Goal: Information Seeking & Learning: Check status

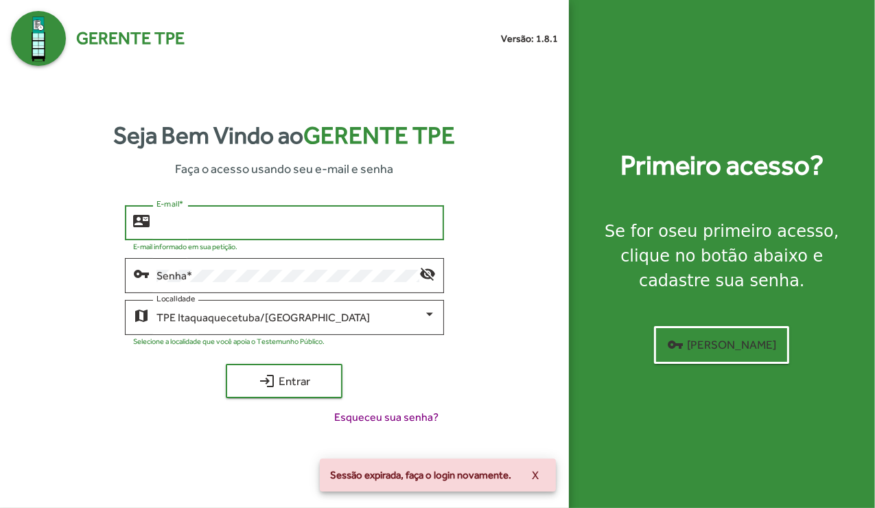
click at [292, 219] on input "E-mail *" at bounding box center [296, 223] width 279 height 12
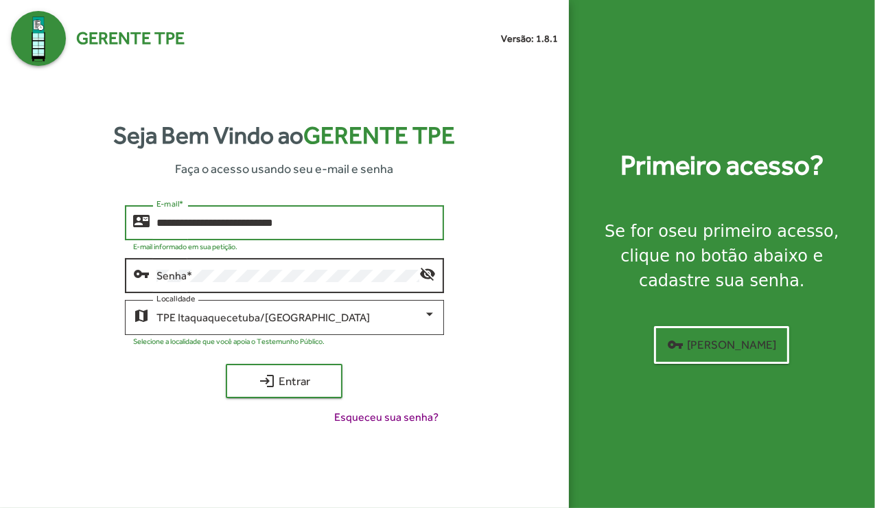
type input "**********"
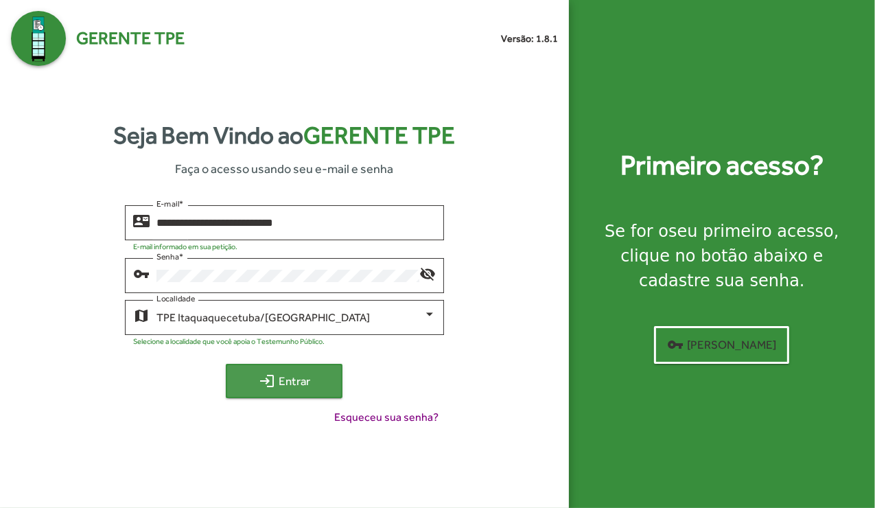
click at [296, 380] on span "login Entrar" at bounding box center [284, 381] width 92 height 25
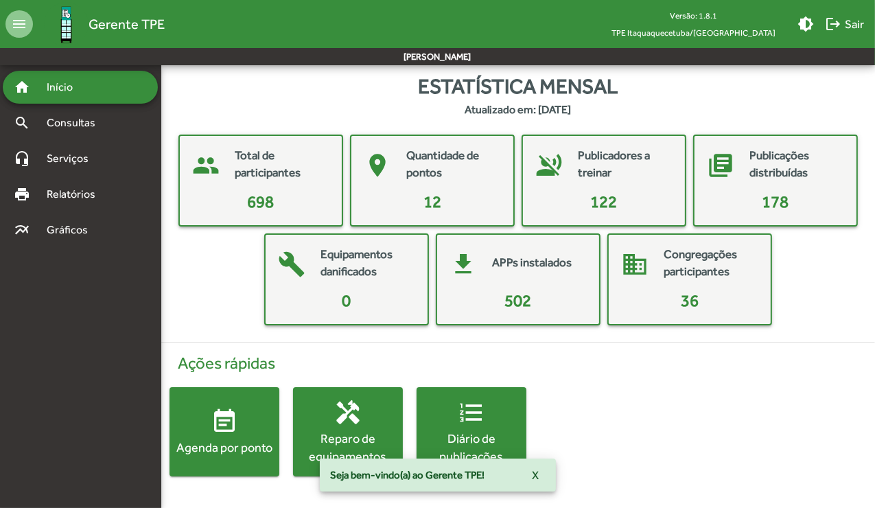
click at [630, 438] on div "Ações rápidas event_note Agenda por ponto handyman Reparo de equipamentos forma…" at bounding box center [518, 415] width 731 height 145
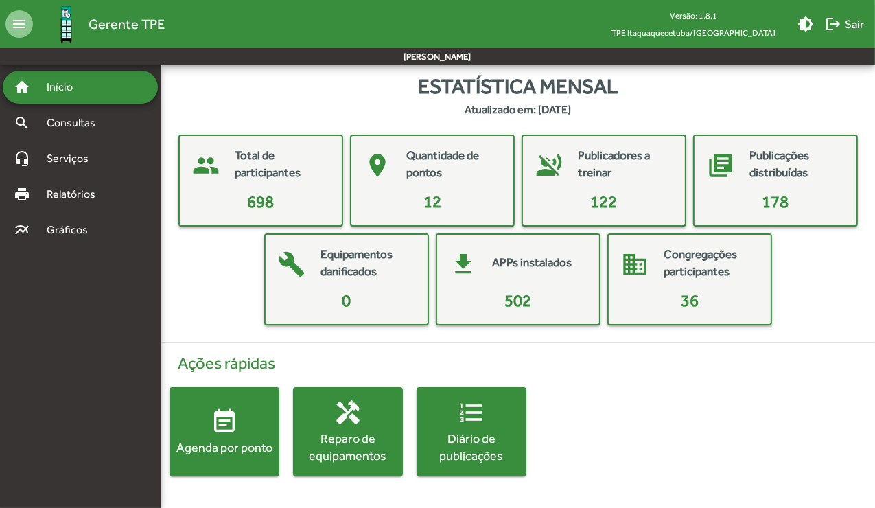
click at [189, 275] on div "people Total de participantes 698 place Quantidade de pontos 12 voice_over_off …" at bounding box center [518, 230] width 692 height 191
click at [612, 355] on h4 "Ações rápidas" at bounding box center [519, 364] width 698 height 20
click at [262, 196] on span "698" at bounding box center [261, 201] width 27 height 19
click at [259, 157] on mat-card-title "Total de participantes" at bounding box center [281, 164] width 93 height 35
click at [194, 166] on mat-icon "people" at bounding box center [205, 165] width 41 height 41
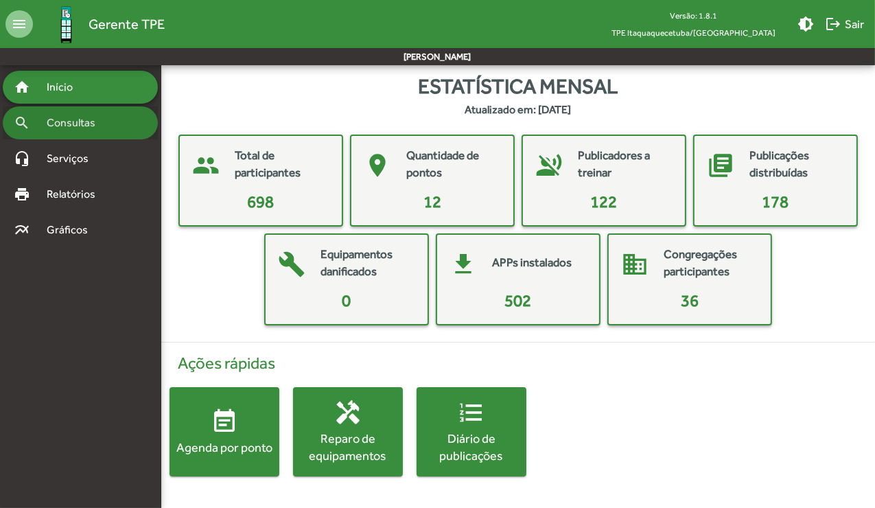
click at [76, 128] on span "Consultas" at bounding box center [75, 123] width 75 height 16
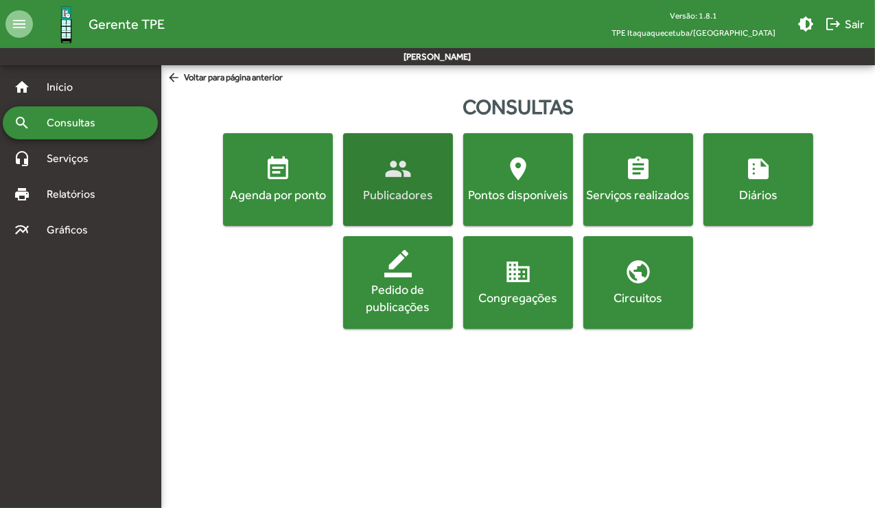
click at [389, 206] on button "people Publicadores" at bounding box center [398, 179] width 110 height 93
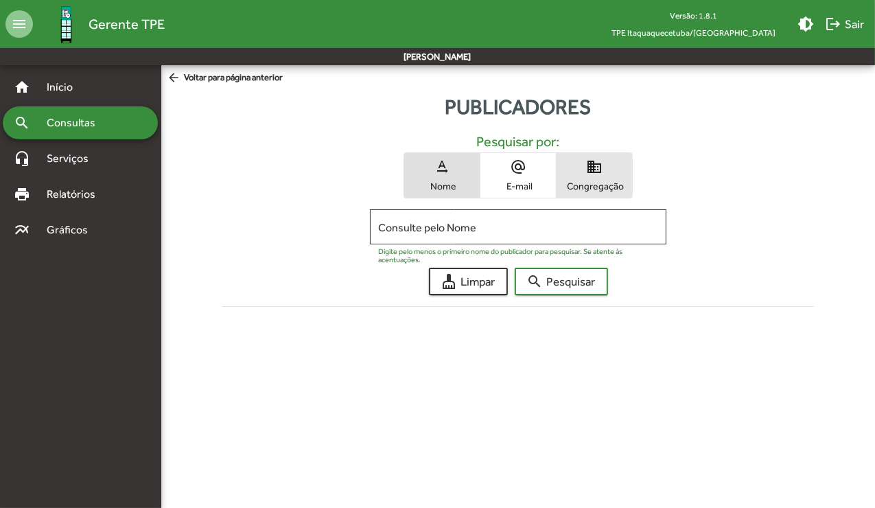
click at [603, 187] on span "Congregação" at bounding box center [594, 186] width 69 height 12
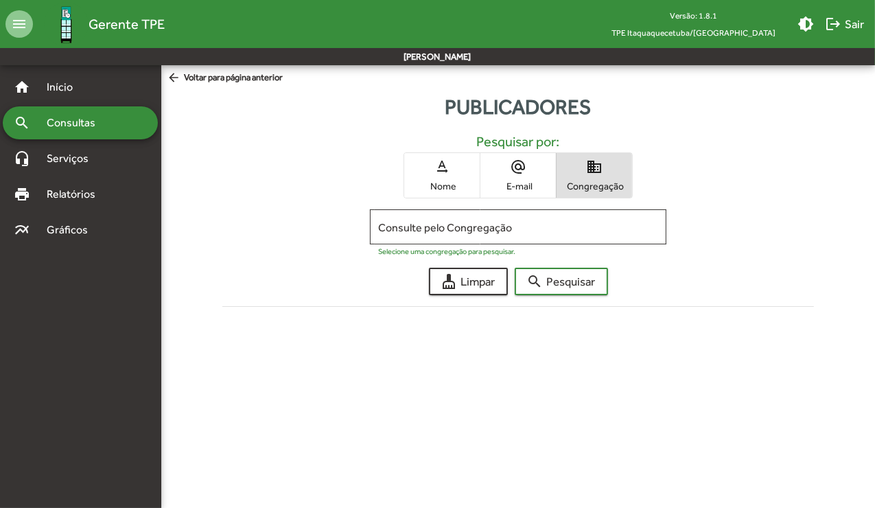
click at [551, 240] on div "Consulte pelo Congregação" at bounding box center [517, 226] width 279 height 38
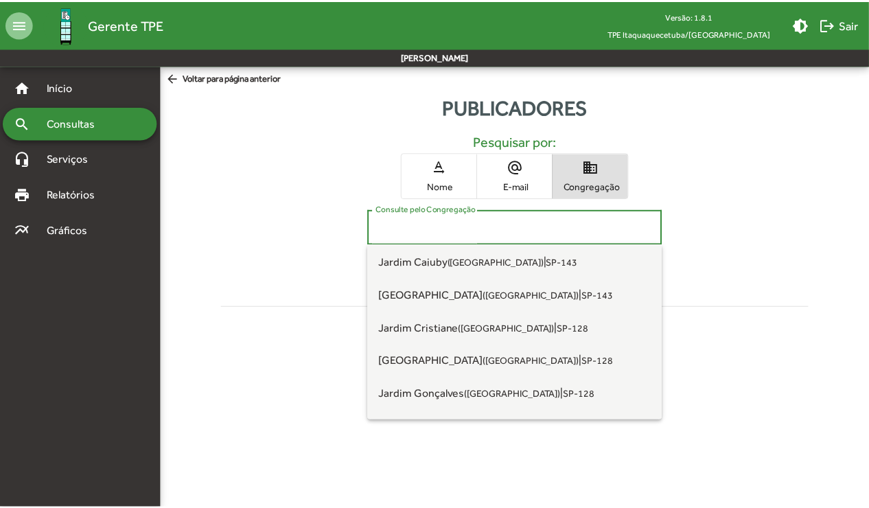
scroll to position [251, 0]
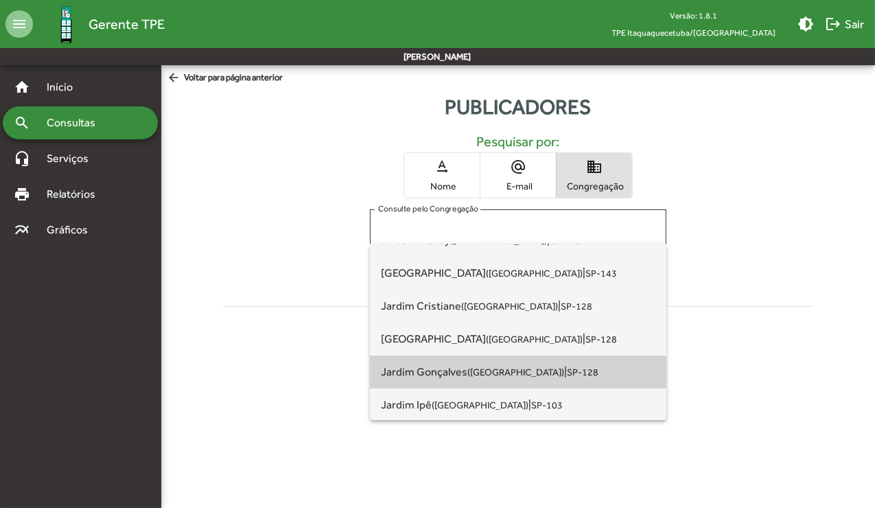
click at [549, 373] on span "Jardim Gonçalves ([GEOGRAPHIC_DATA]) | SP-128" at bounding box center [518, 372] width 274 height 33
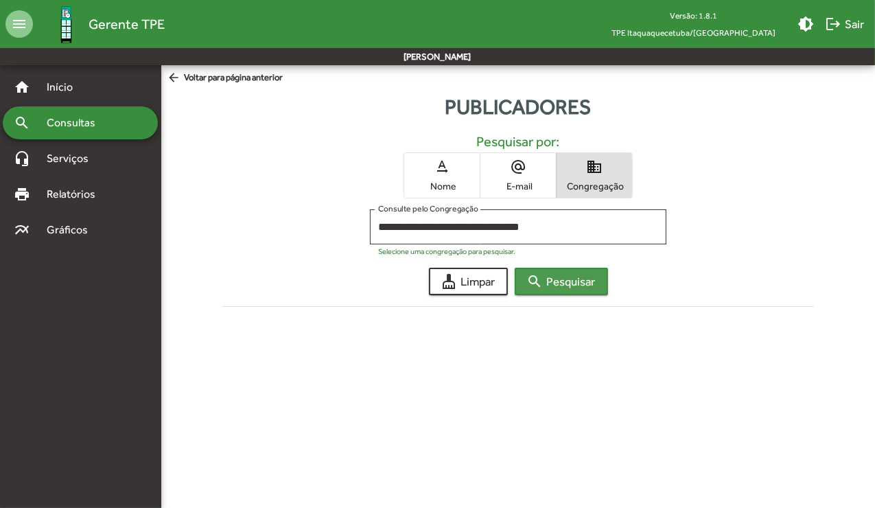
click at [554, 280] on span "search Pesquisar" at bounding box center [561, 281] width 69 height 25
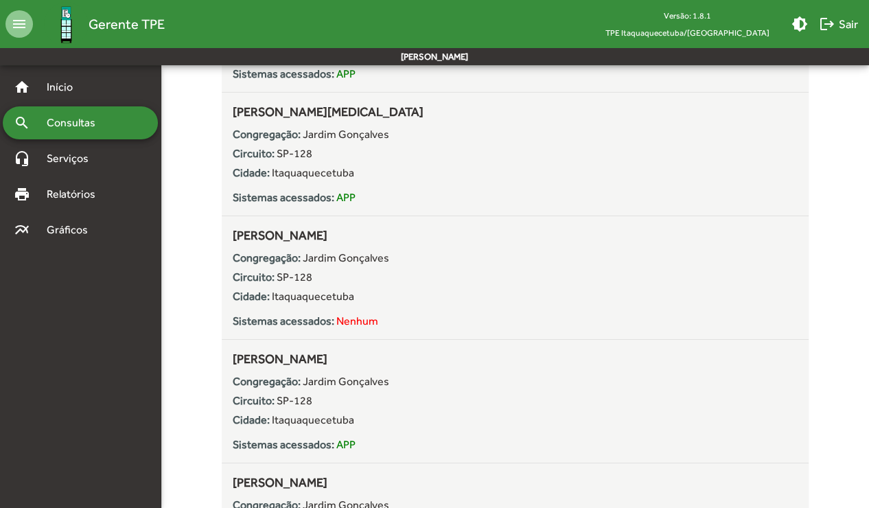
scroll to position [1807, 0]
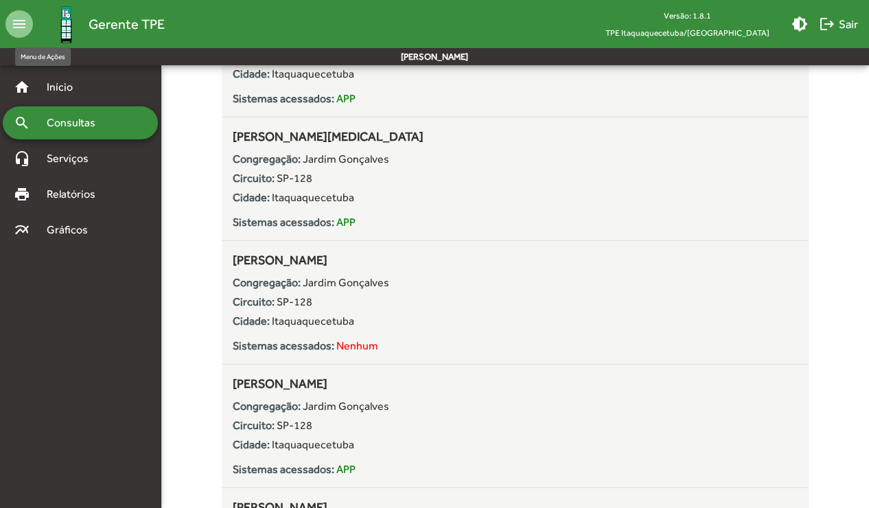
click at [12, 18] on mat-icon "menu" at bounding box center [18, 23] width 27 height 27
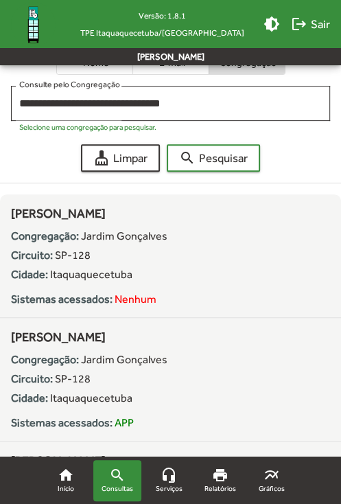
scroll to position [61, 0]
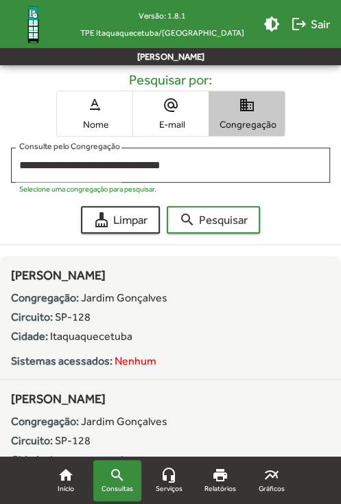
click at [211, 101] on span "domain Congregação" at bounding box center [247, 113] width 76 height 45
click at [257, 113] on span "domain Congregação" at bounding box center [247, 113] width 76 height 45
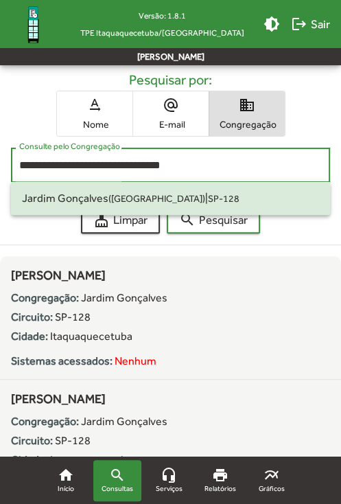
click at [201, 170] on input "**********" at bounding box center [170, 165] width 303 height 12
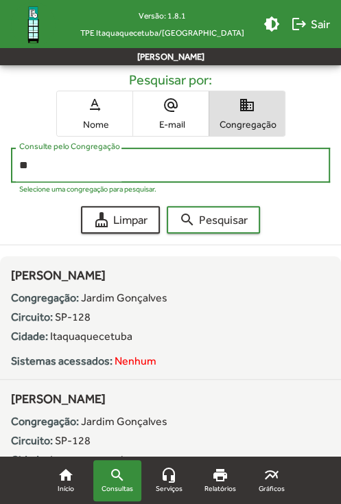
type input "*"
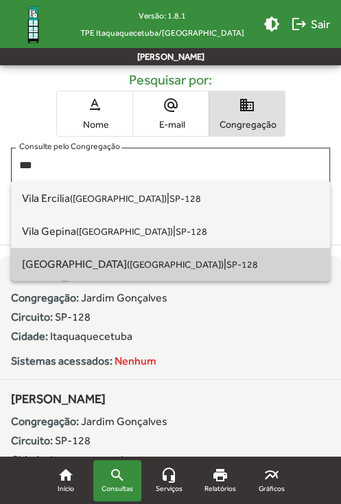
click at [175, 249] on span "[GEOGRAPHIC_DATA] ([GEOGRAPHIC_DATA]) | SP-128" at bounding box center [170, 264] width 297 height 33
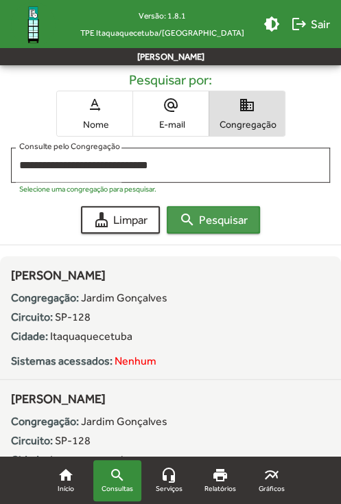
click at [194, 211] on mat-icon "search" at bounding box center [187, 219] width 16 height 16
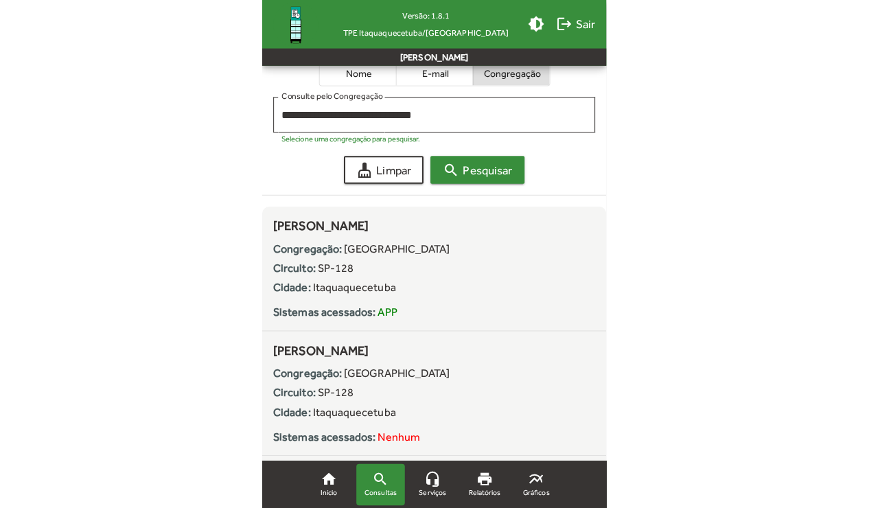
scroll to position [0, 0]
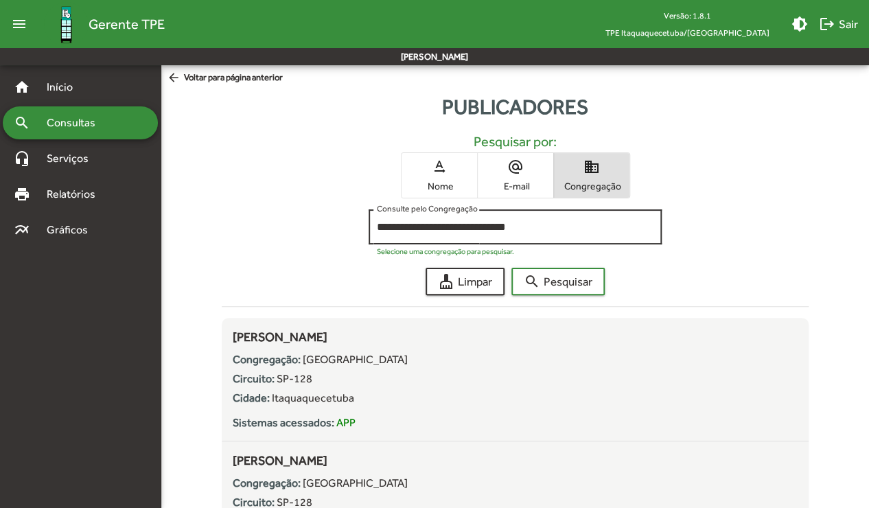
click at [530, 235] on div "**********" at bounding box center [515, 226] width 277 height 38
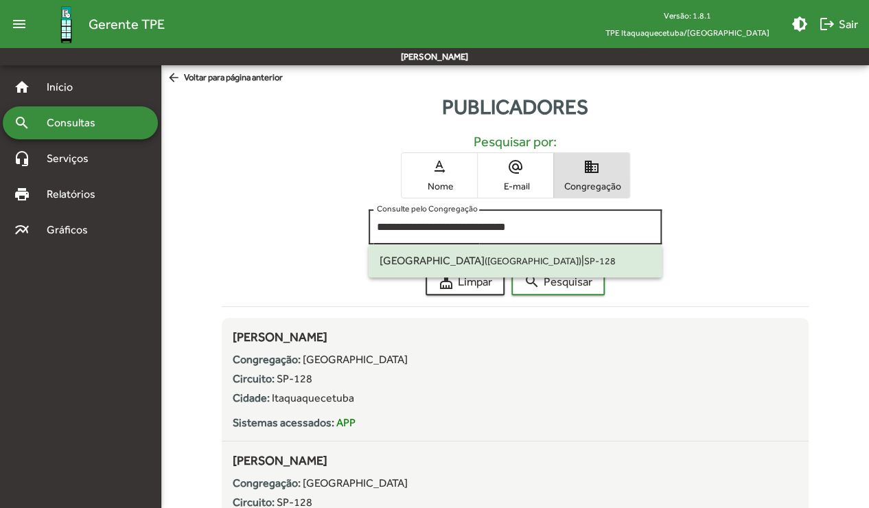
drag, startPoint x: 530, startPoint y: 235, endPoint x: 540, endPoint y: 230, distance: 11.7
click at [540, 230] on div "**********" at bounding box center [515, 226] width 277 height 38
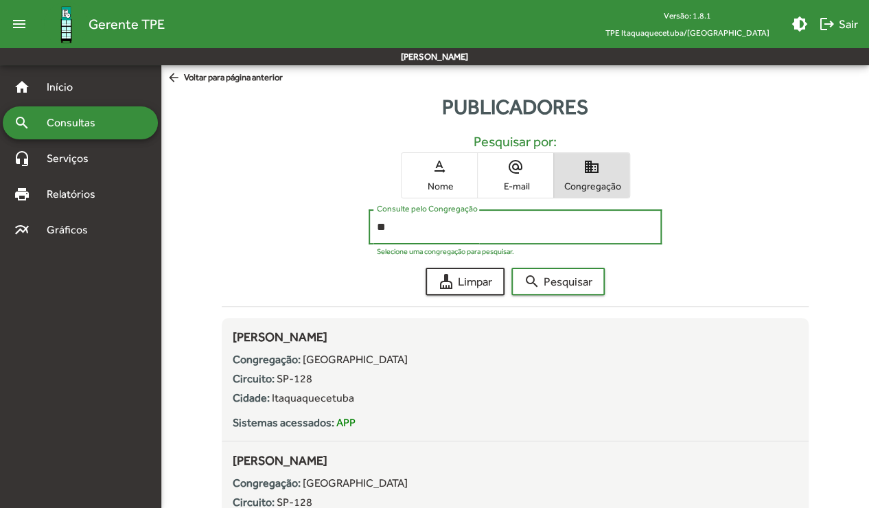
type input "*"
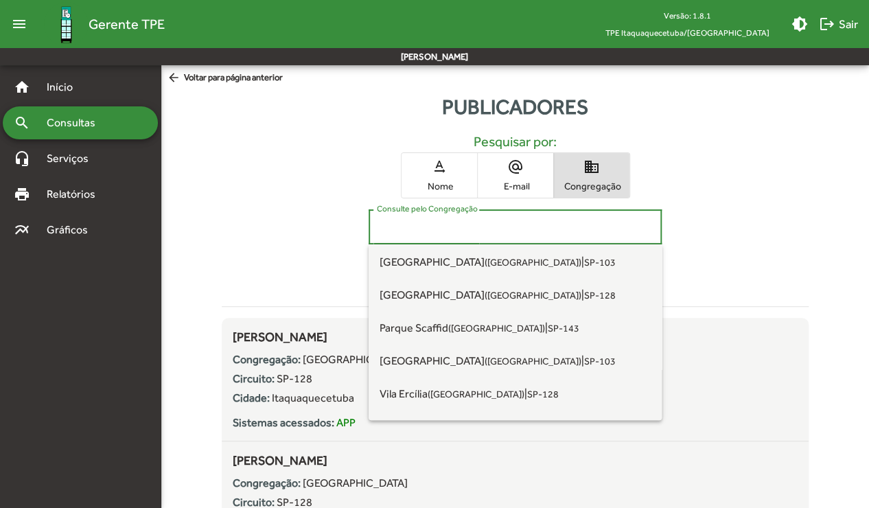
scroll to position [1011, 0]
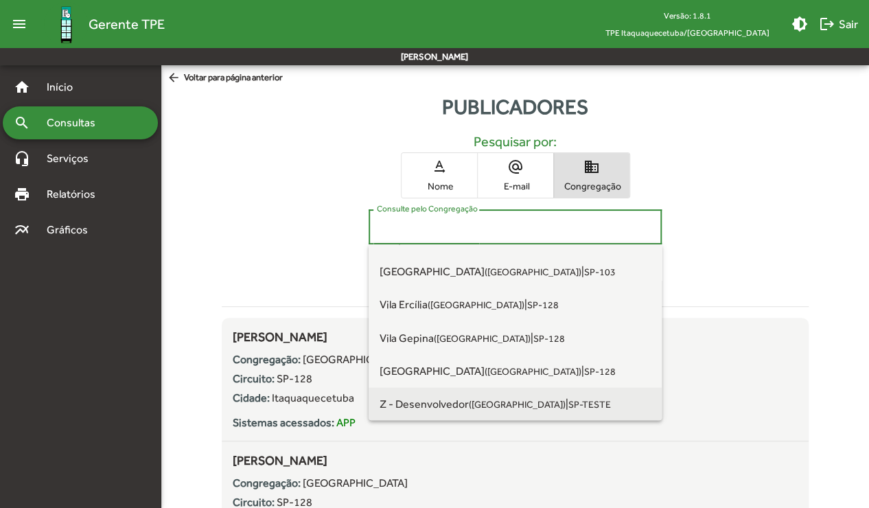
click at [593, 399] on span "Z - Desenvolvedor ([GEOGRAPHIC_DATA]) | SP-TESTE" at bounding box center [515, 403] width 271 height 33
type input "**********"
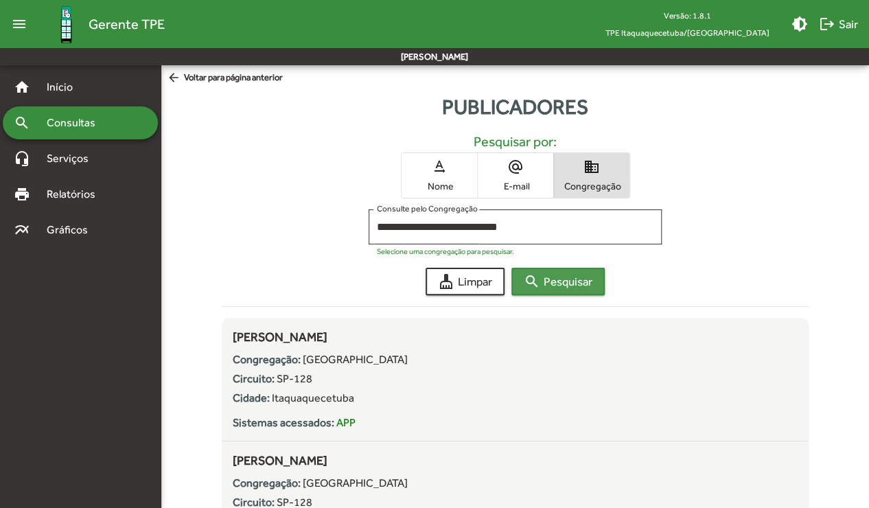
click at [591, 273] on span "search Pesquisar" at bounding box center [558, 281] width 69 height 25
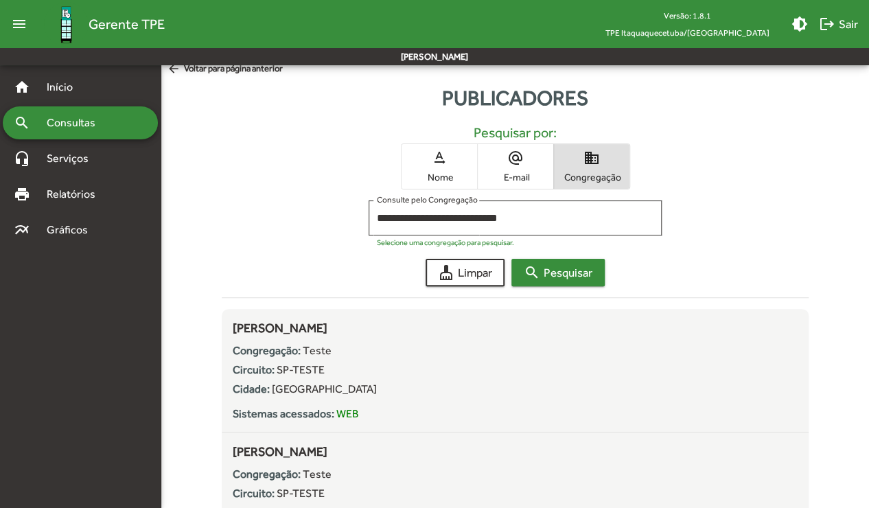
scroll to position [0, 0]
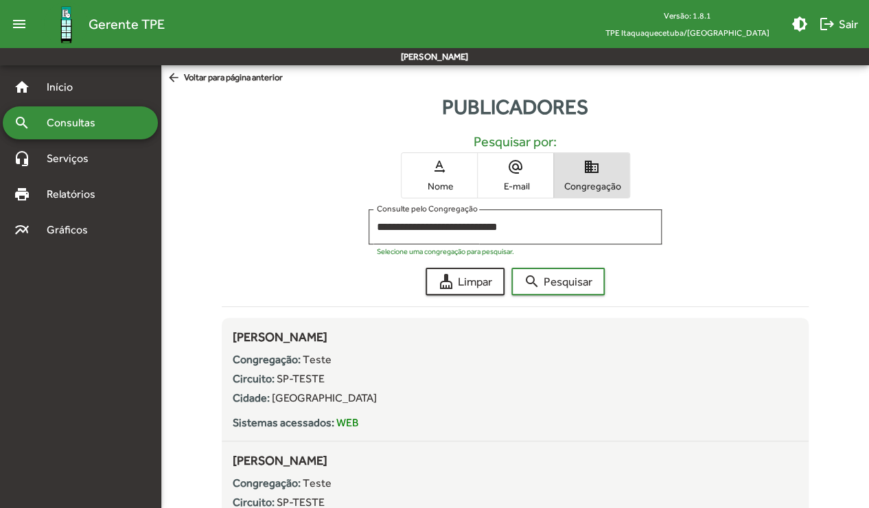
click at [594, 200] on div "**********" at bounding box center [515, 410] width 603 height 577
click at [598, 184] on span "Congregação" at bounding box center [591, 186] width 69 height 12
click at [480, 277] on span "cleaning_services Limpar" at bounding box center [465, 281] width 54 height 25
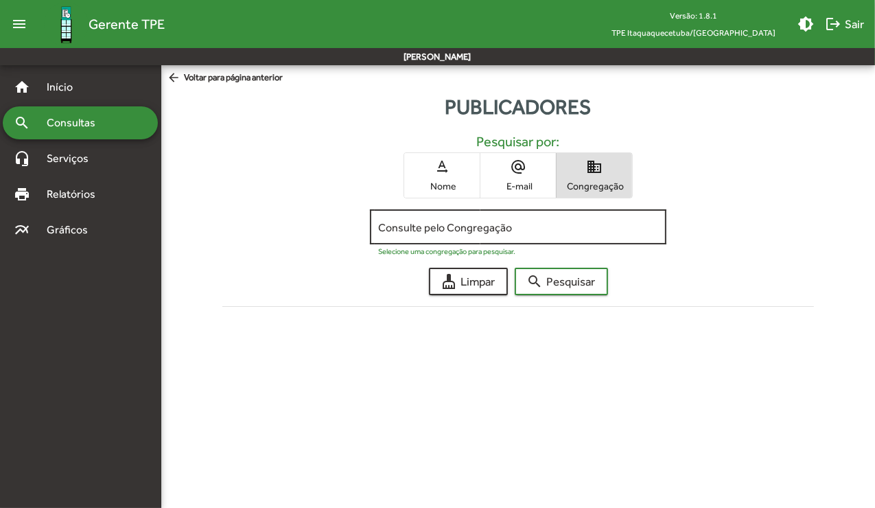
drag, startPoint x: 531, startPoint y: 211, endPoint x: 530, endPoint y: 222, distance: 11.0
click at [530, 222] on div "Consulte pelo Congregação" at bounding box center [517, 226] width 279 height 38
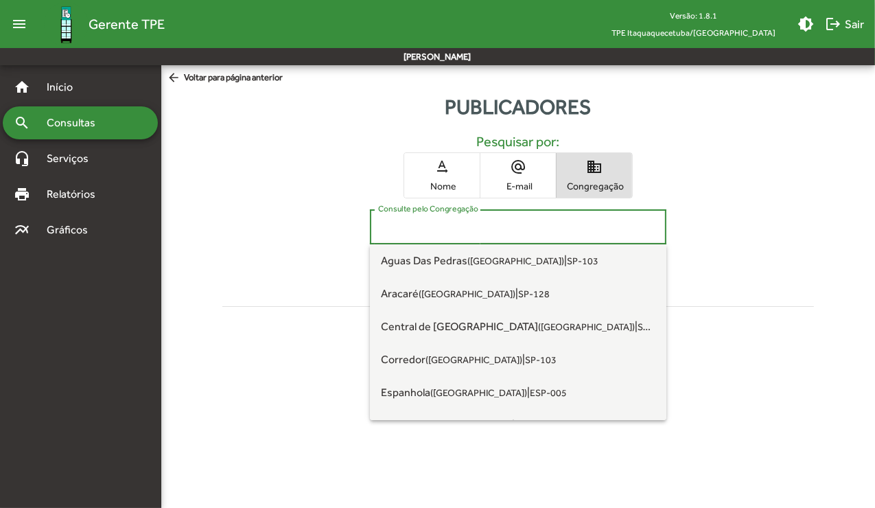
click at [530, 222] on input "Consulte pelo Congregação" at bounding box center [517, 227] width 279 height 12
click at [790, 198] on div "Pesquisar por: text_rotation_none Nome alternate_email E-mail domain Congregaçã…" at bounding box center [518, 225] width 609 height 207
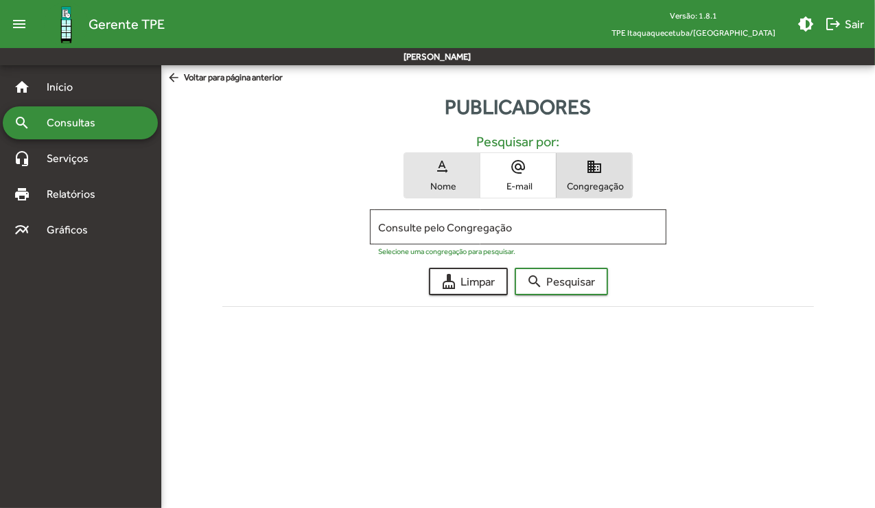
click at [475, 188] on span "Nome" at bounding box center [442, 186] width 69 height 12
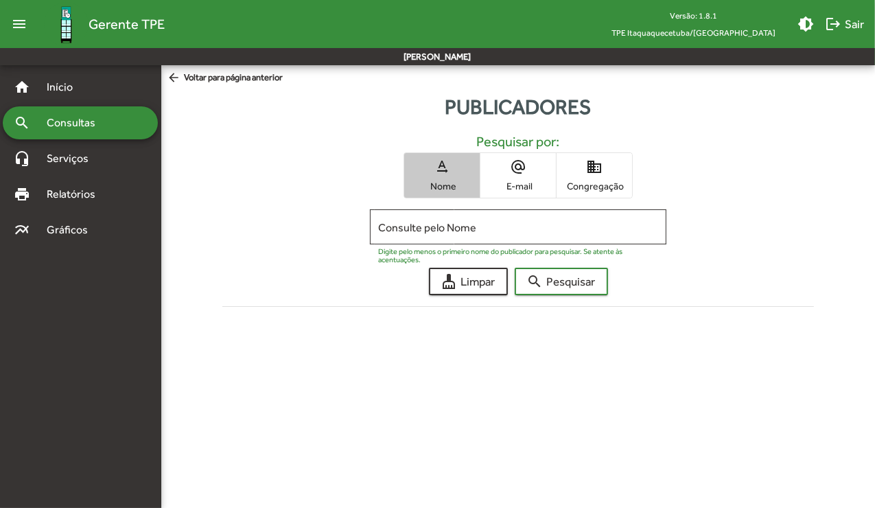
click at [475, 188] on span "Nome" at bounding box center [442, 186] width 69 height 12
click at [455, 177] on span "text_rotation_none Nome" at bounding box center [442, 175] width 76 height 45
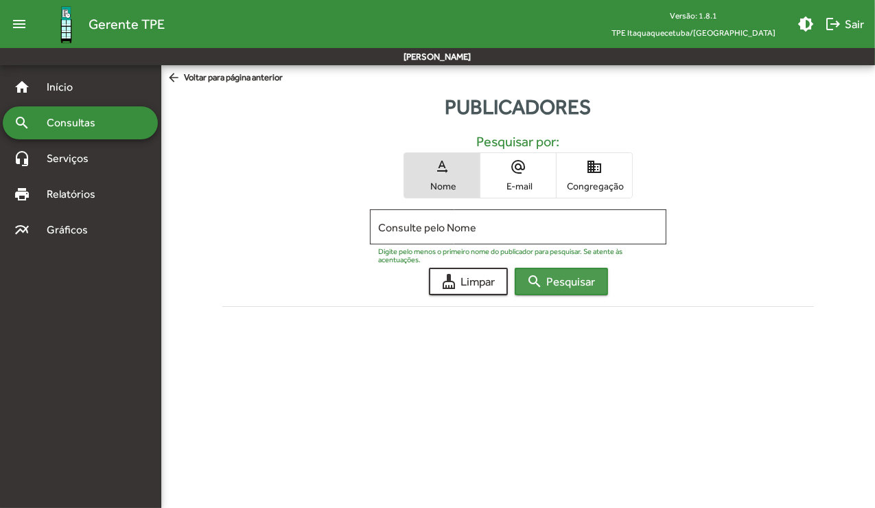
click at [550, 288] on span "search Pesquisar" at bounding box center [561, 281] width 69 height 25
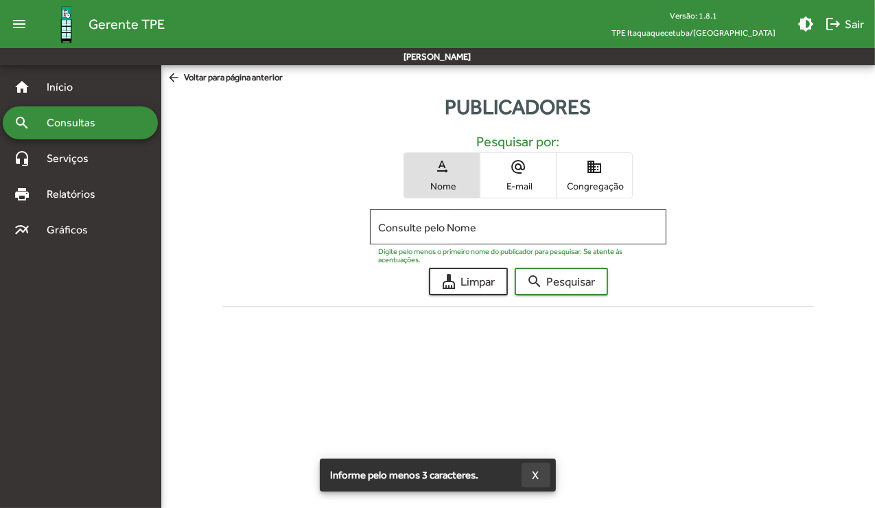
click at [546, 471] on button "X" at bounding box center [536, 475] width 29 height 25
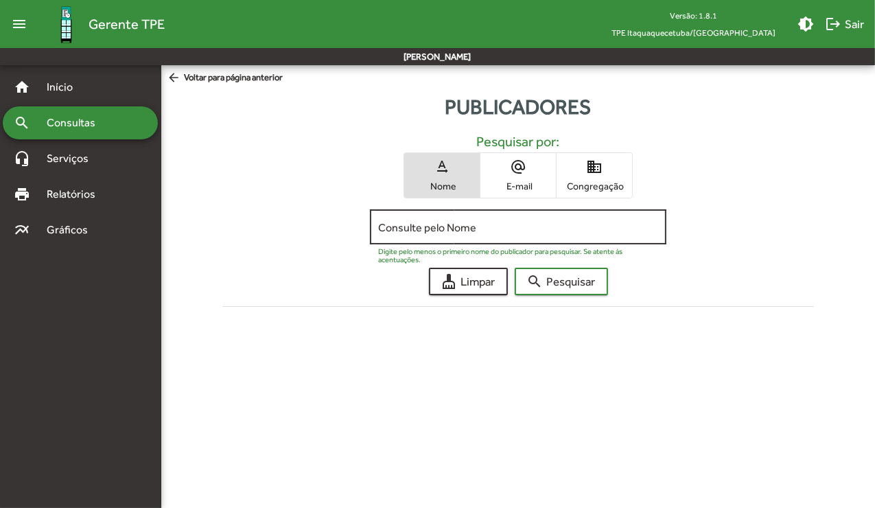
click at [538, 238] on div "Consulte pelo Nome" at bounding box center [517, 226] width 279 height 38
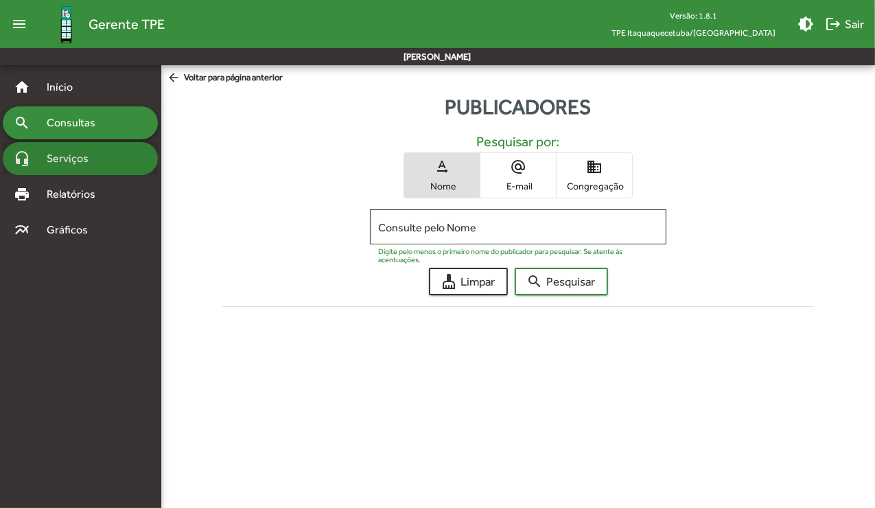
click at [14, 169] on div "headset_mic Serviços" at bounding box center [80, 158] width 155 height 33
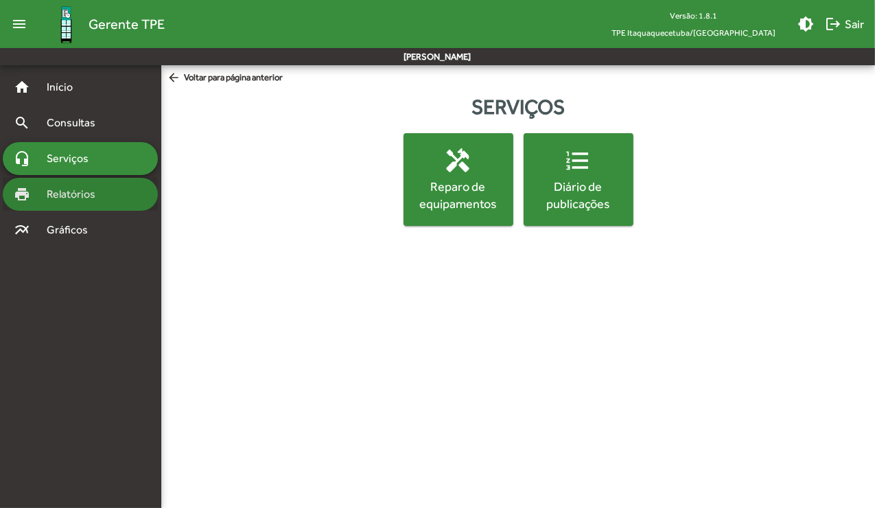
click at [50, 209] on div "print Relatórios" at bounding box center [80, 194] width 155 height 33
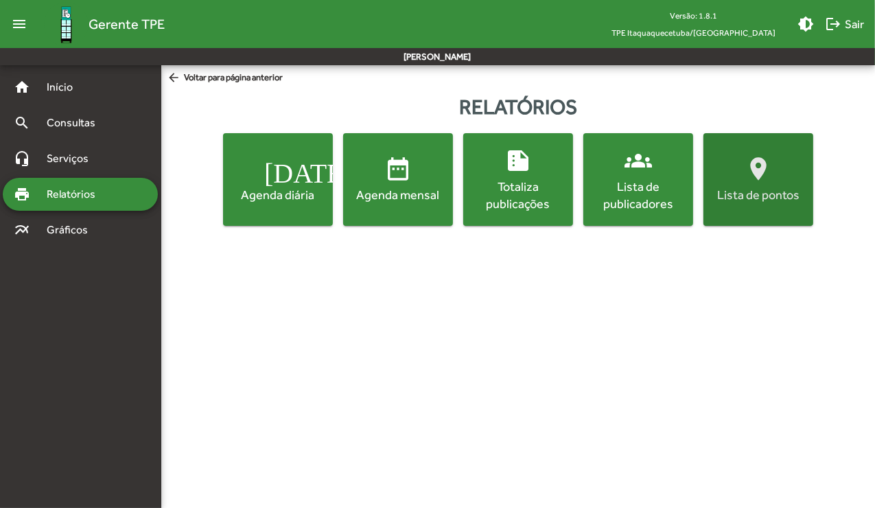
click at [757, 179] on mat-icon "location_on" at bounding box center [758, 168] width 27 height 27
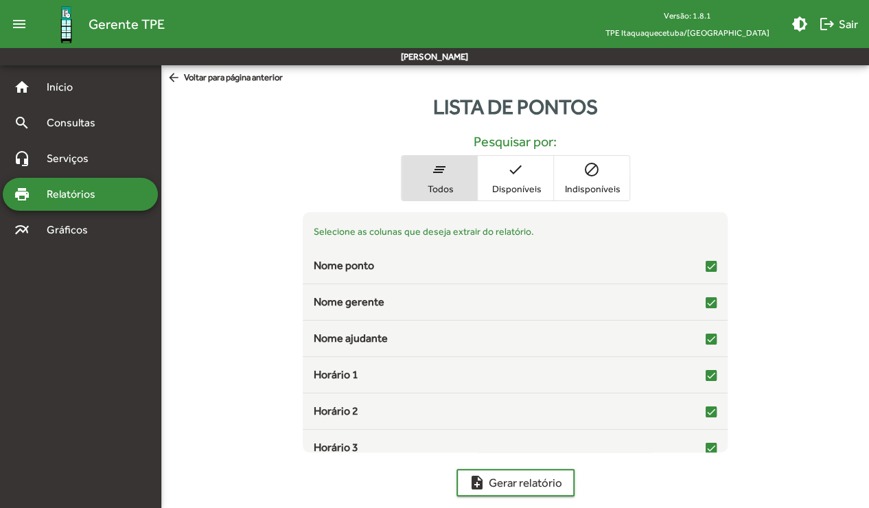
drag, startPoint x: 737, startPoint y: 241, endPoint x: 729, endPoint y: 272, distance: 32.0
click at [729, 272] on div "Selecione as colunas que deseja extrair do relatório. Nome ponto Nome gerente N…" at bounding box center [515, 332] width 708 height 240
click at [724, 273] on div "Selecione as colunas que deseja extrair do relatório. Nome ponto Nome gerente N…" at bounding box center [515, 332] width 708 height 240
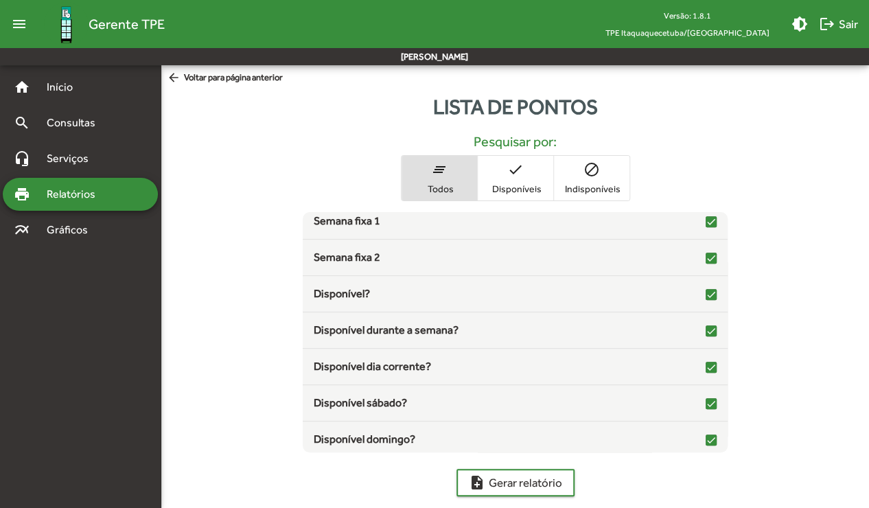
scroll to position [302, 0]
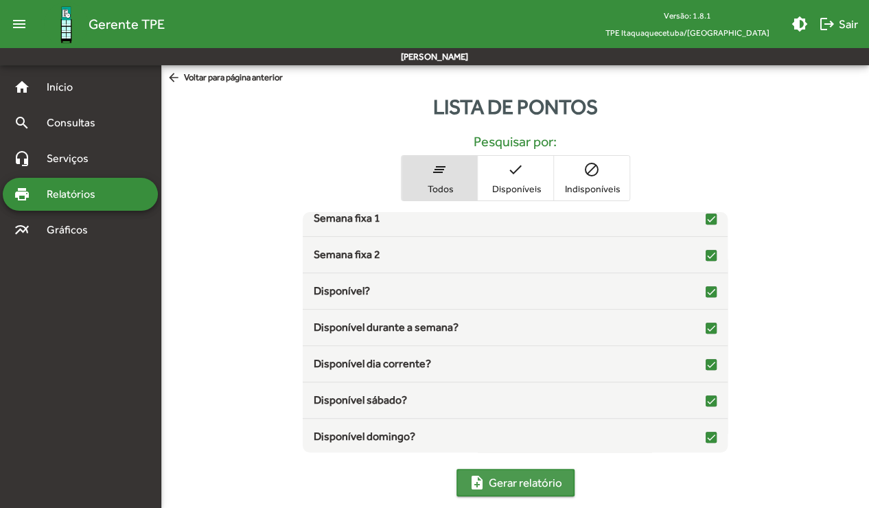
click at [523, 487] on span "note_add Gerar relatório" at bounding box center [515, 482] width 93 height 25
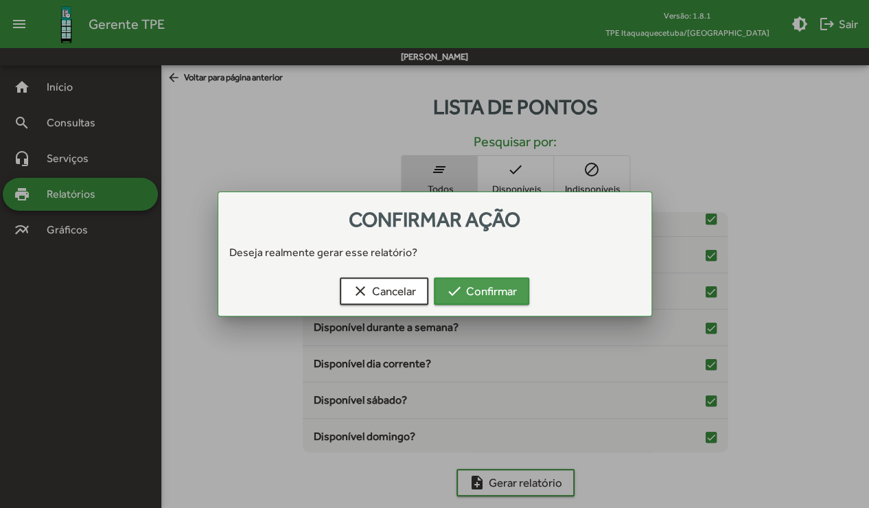
click at [464, 284] on span "check Confirmar" at bounding box center [481, 291] width 71 height 25
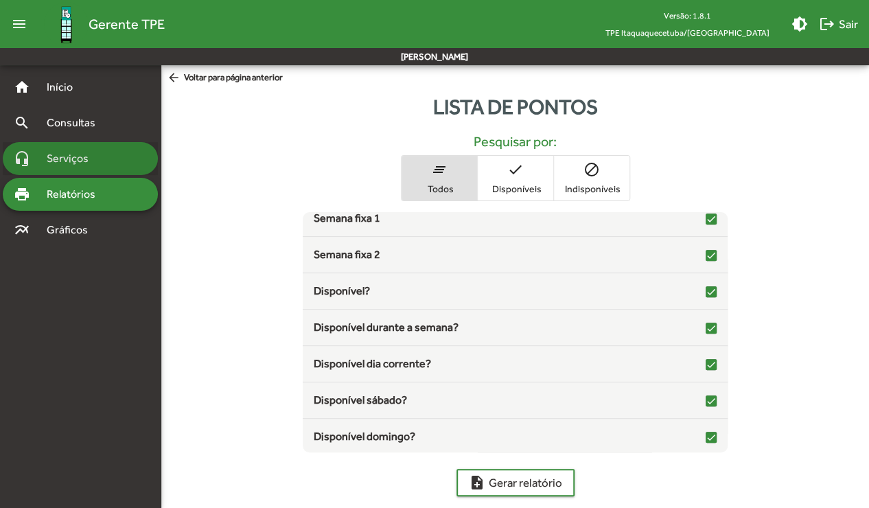
click at [78, 154] on span "Serviços" at bounding box center [72, 158] width 69 height 16
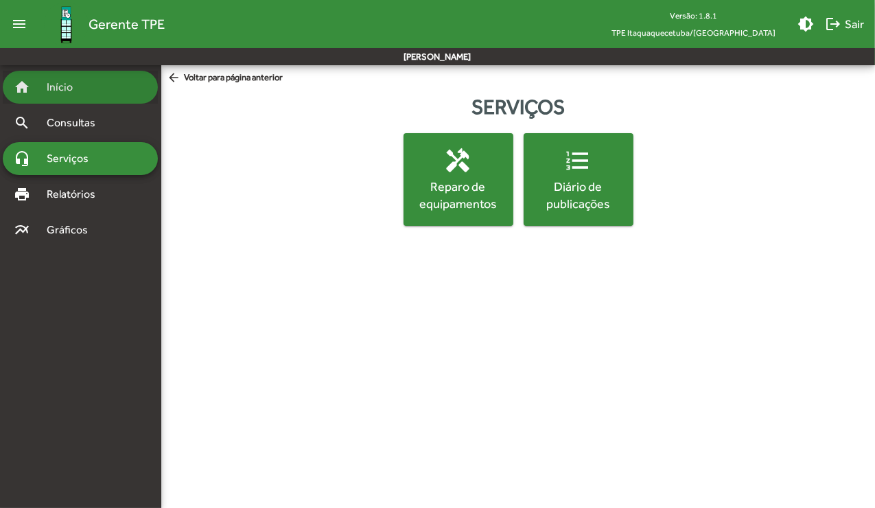
click at [54, 79] on span "Início" at bounding box center [65, 87] width 54 height 16
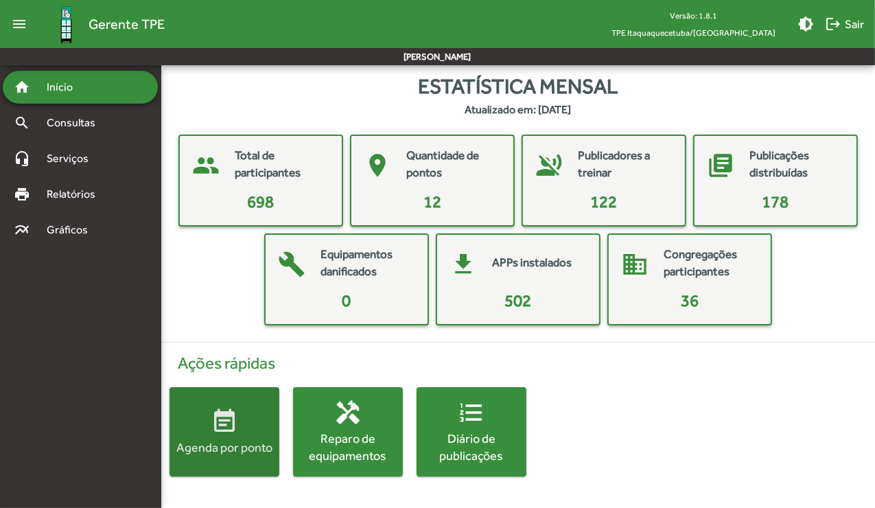
click at [211, 434] on span "event_note Agenda por ponto" at bounding box center [225, 432] width 110 height 48
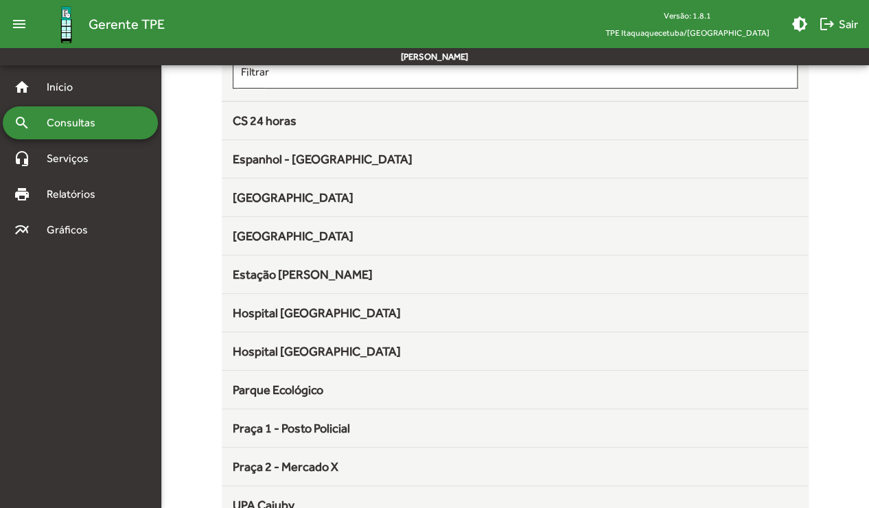
scroll to position [146, 0]
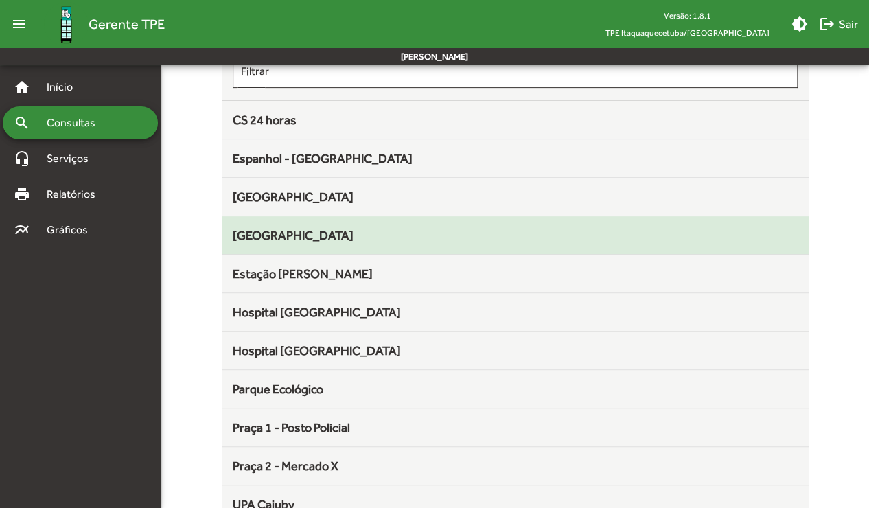
click at [487, 229] on div "[GEOGRAPHIC_DATA]" at bounding box center [515, 235] width 565 height 19
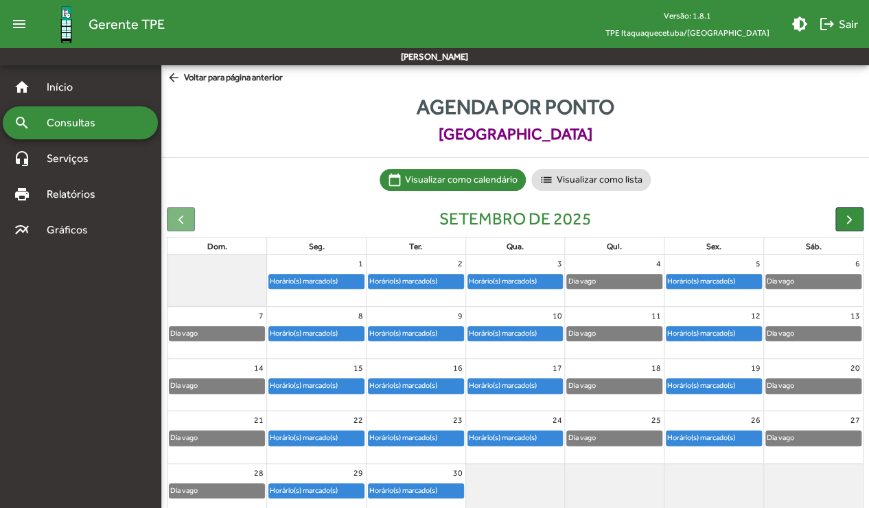
click at [505, 389] on div "Horário(s) marcado(s)" at bounding box center [502, 385] width 69 height 13
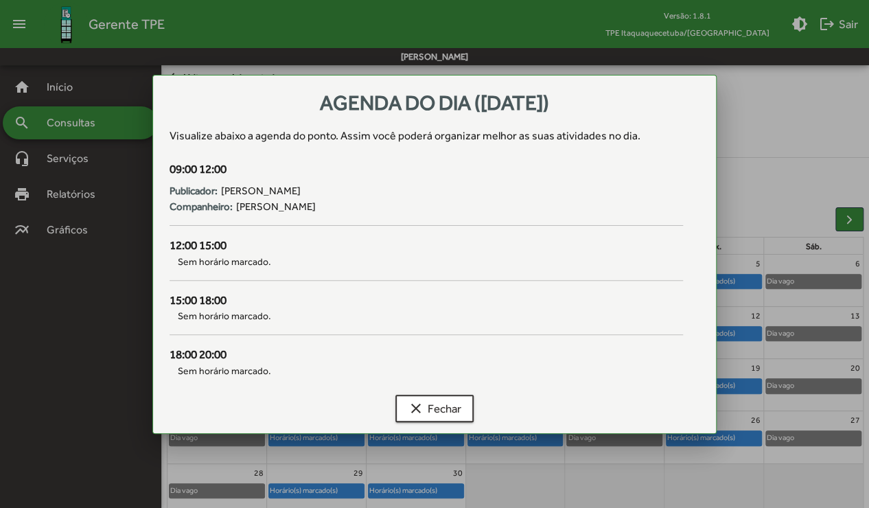
click at [200, 357] on div "18:00 20:00" at bounding box center [427, 355] width 514 height 18
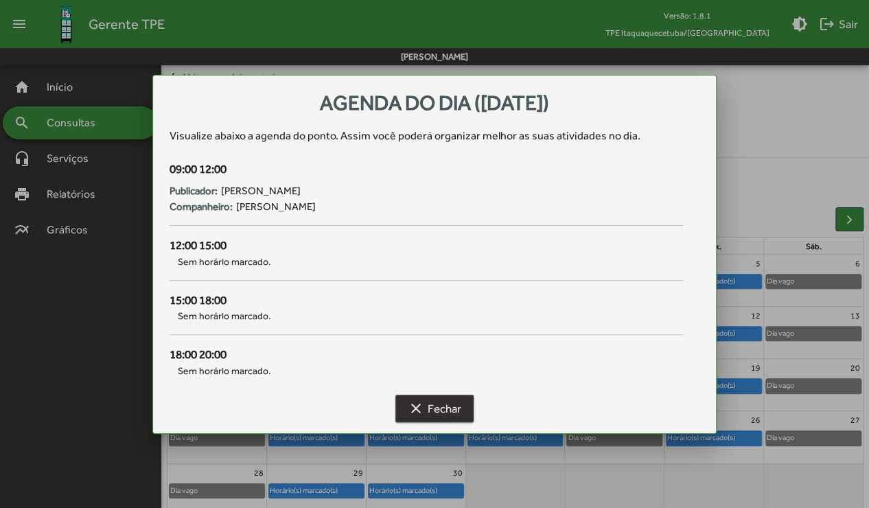
click at [422, 405] on mat-icon "clear" at bounding box center [416, 408] width 16 height 16
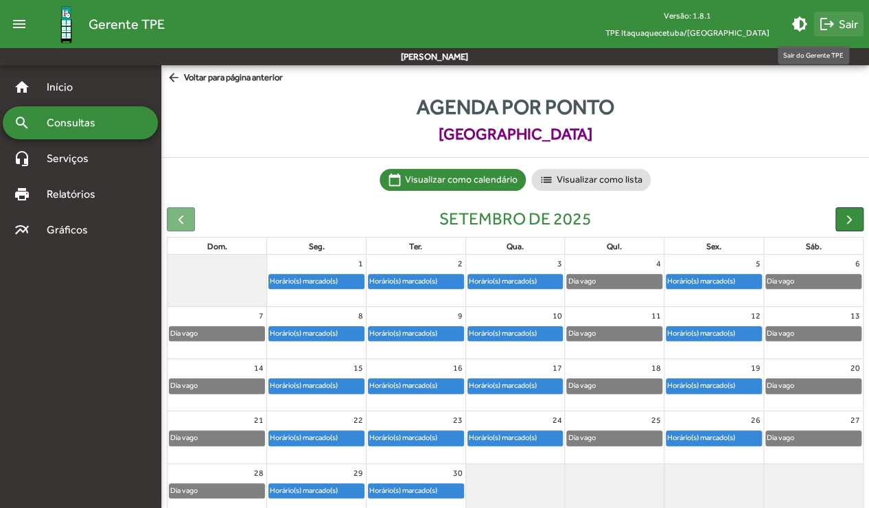
click at [847, 22] on span "logout Sair" at bounding box center [838, 24] width 39 height 25
